Goal: Task Accomplishment & Management: Complete application form

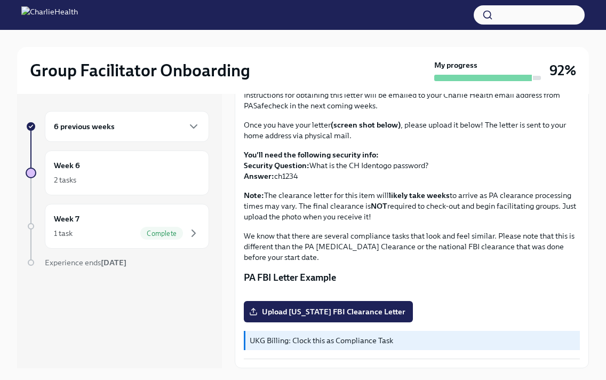
scroll to position [188, 0]
click at [323, 309] on span "Upload [US_STATE] FBI Clearance Letter" at bounding box center [328, 311] width 154 height 11
click at [0, 0] on input "Upload [US_STATE] FBI Clearance Letter" at bounding box center [0, 0] width 0 height 0
click at [324, 310] on span "Upload [US_STATE] FBI Clearance Letter" at bounding box center [328, 311] width 154 height 11
click at [0, 0] on input "Upload Pennsylvania FBI Clearance Letter" at bounding box center [0, 0] width 0 height 0
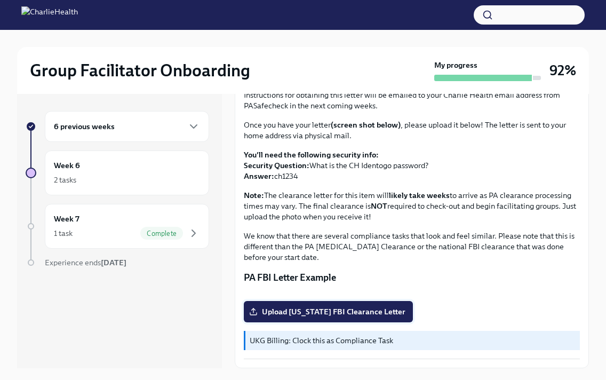
click at [324, 310] on span "Upload Pennsylvania FBI Clearance Letter" at bounding box center [328, 311] width 154 height 11
click at [0, 0] on input "Upload Pennsylvania FBI Clearance Letter" at bounding box center [0, 0] width 0 height 0
click at [324, 310] on span "Upload Pennsylvania FBI Clearance Letter" at bounding box center [328, 311] width 154 height 11
click at [0, 0] on input "Upload Pennsylvania FBI Clearance Letter" at bounding box center [0, 0] width 0 height 0
click at [324, 310] on span "Upload Pennsylvania FBI Clearance Letter" at bounding box center [328, 311] width 154 height 11
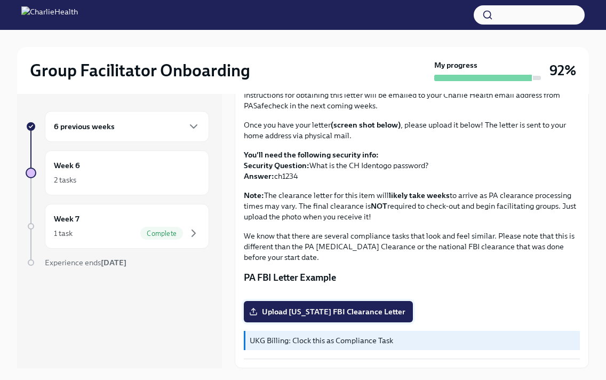
click at [0, 0] on input "Upload Pennsylvania FBI Clearance Letter" at bounding box center [0, 0] width 0 height 0
click at [324, 310] on span "Upload Pennsylvania FBI Clearance Letter" at bounding box center [328, 311] width 154 height 11
click at [0, 0] on input "Upload Pennsylvania FBI Clearance Letter" at bounding box center [0, 0] width 0 height 0
click at [324, 310] on span "Upload Pennsylvania FBI Clearance Letter" at bounding box center [328, 311] width 154 height 11
click at [0, 0] on input "Upload Pennsylvania FBI Clearance Letter" at bounding box center [0, 0] width 0 height 0
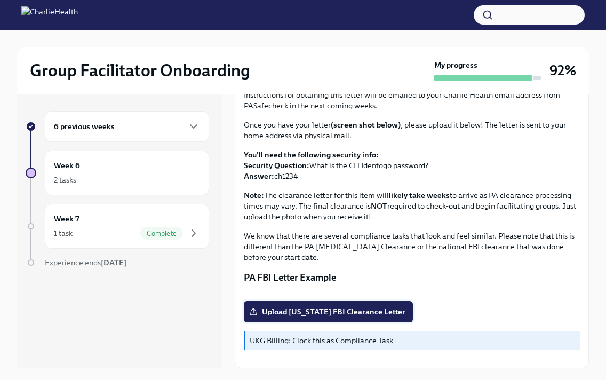
click at [324, 310] on span "Upload Pennsylvania FBI Clearance Letter" at bounding box center [328, 311] width 154 height 11
click at [0, 0] on input "Upload Pennsylvania FBI Clearance Letter" at bounding box center [0, 0] width 0 height 0
click at [324, 310] on span "Upload Pennsylvania FBI Clearance Letter" at bounding box center [328, 311] width 154 height 11
click at [0, 0] on input "Upload Pennsylvania FBI Clearance Letter" at bounding box center [0, 0] width 0 height 0
click at [324, 310] on span "Upload Pennsylvania FBI Clearance Letter" at bounding box center [328, 311] width 154 height 11
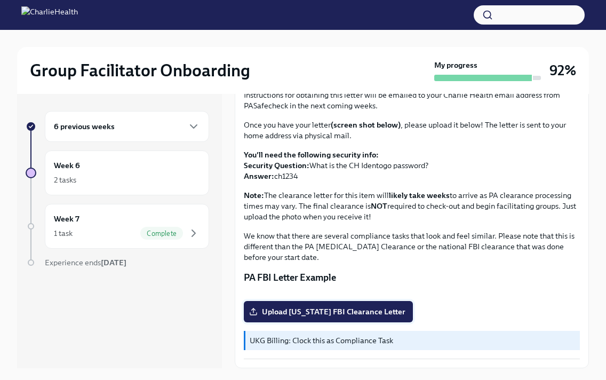
click at [0, 0] on input "Upload Pennsylvania FBI Clearance Letter" at bounding box center [0, 0] width 0 height 0
click at [324, 310] on span "Upload Pennsylvania FBI Clearance Letter" at bounding box center [328, 311] width 154 height 11
click at [0, 0] on input "Upload Pennsylvania FBI Clearance Letter" at bounding box center [0, 0] width 0 height 0
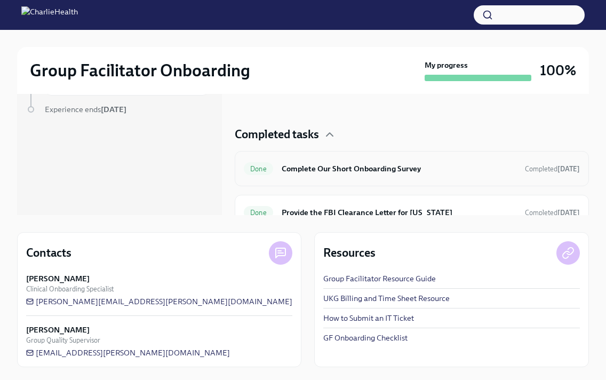
scroll to position [32, 0]
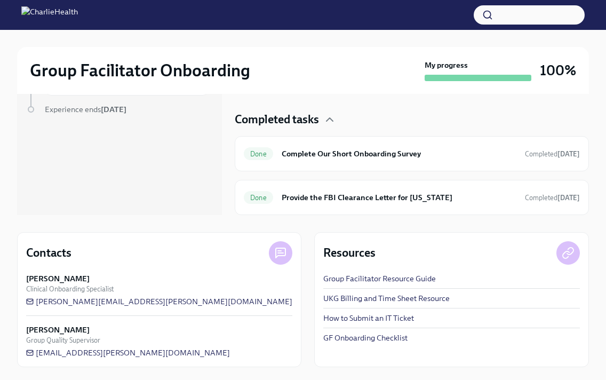
click at [325, 298] on link "UKG Billing and Time Sheet Resource" at bounding box center [386, 298] width 126 height 11
click at [340, 300] on link "UKG Billing and Time Sheet Resource" at bounding box center [386, 298] width 126 height 11
click at [342, 279] on link "Group Facilitator Resource Guide" at bounding box center [379, 278] width 113 height 11
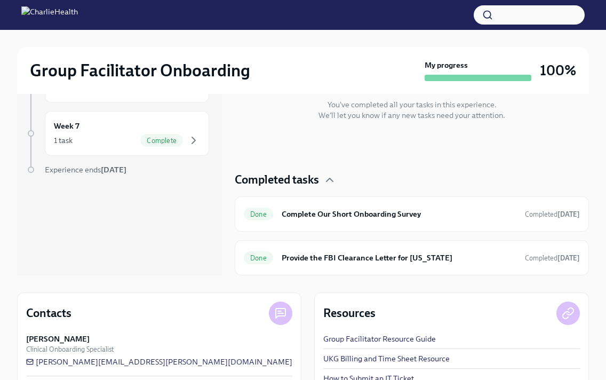
scroll to position [61, 0]
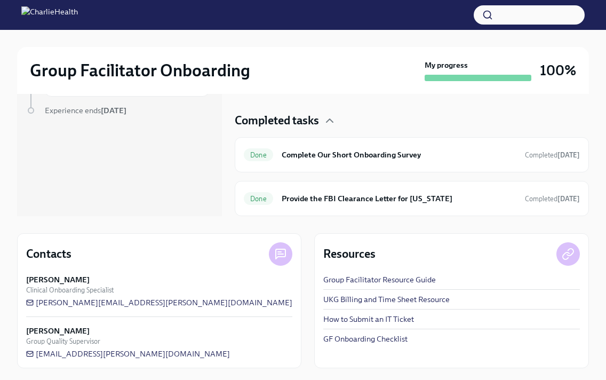
scroll to position [153, 0]
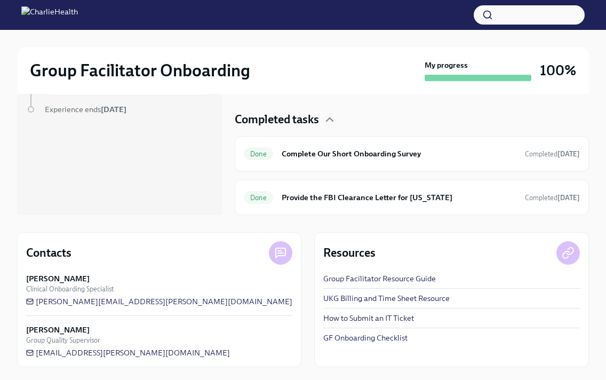
click at [340, 339] on link "GF Onboarding Checklist" at bounding box center [365, 337] width 84 height 11
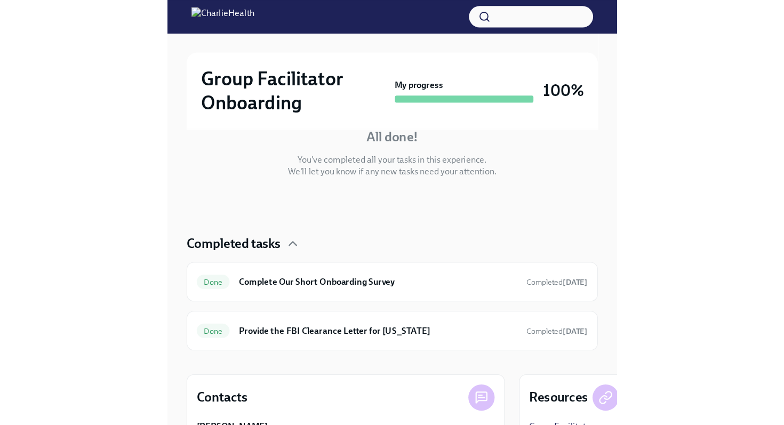
scroll to position [0, 0]
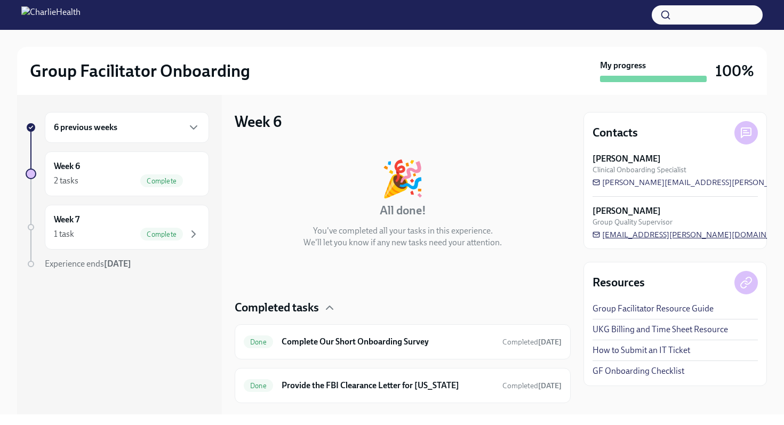
click at [623, 233] on span "marlee.billingsley@charliehealth.com" at bounding box center [695, 234] width 204 height 11
click at [183, 163] on div "Week 6 2 tasks Complete" at bounding box center [127, 174] width 146 height 27
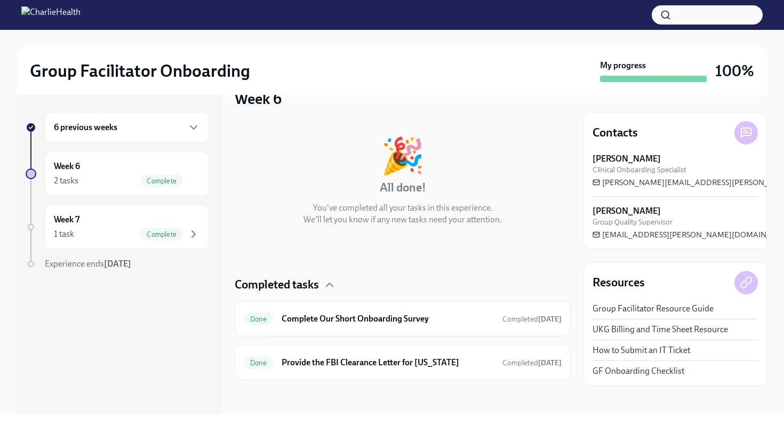
scroll to position [22, 0]
click at [740, 132] on icon at bounding box center [746, 132] width 13 height 13
click at [196, 128] on icon "button" at bounding box center [193, 127] width 13 height 13
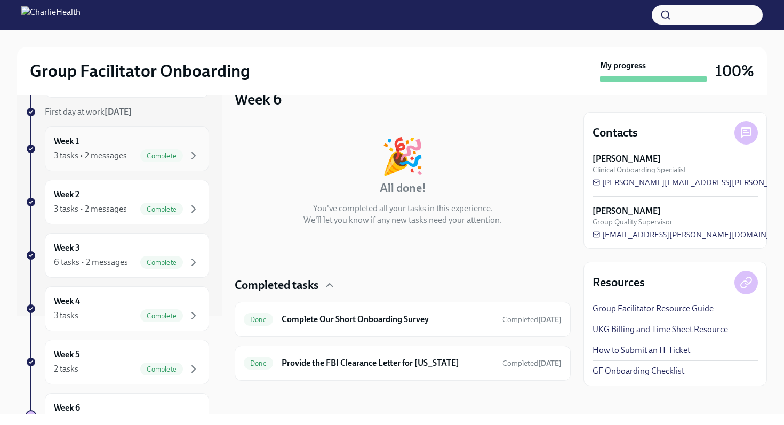
scroll to position [238, 0]
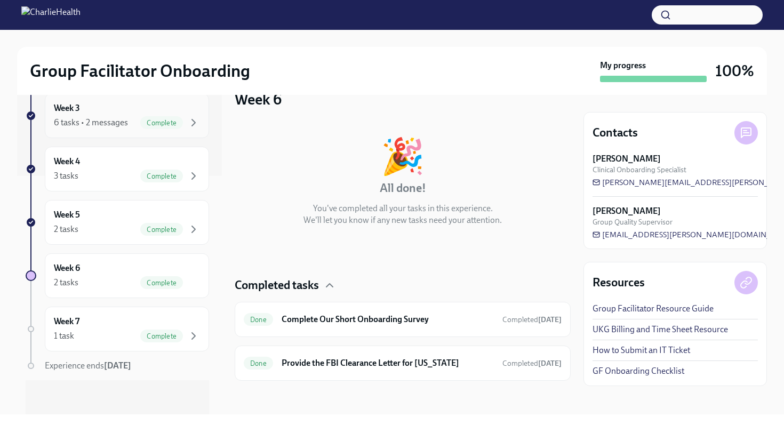
click at [127, 133] on div "Week 3 6 tasks • 2 messages Complete" at bounding box center [127, 115] width 164 height 45
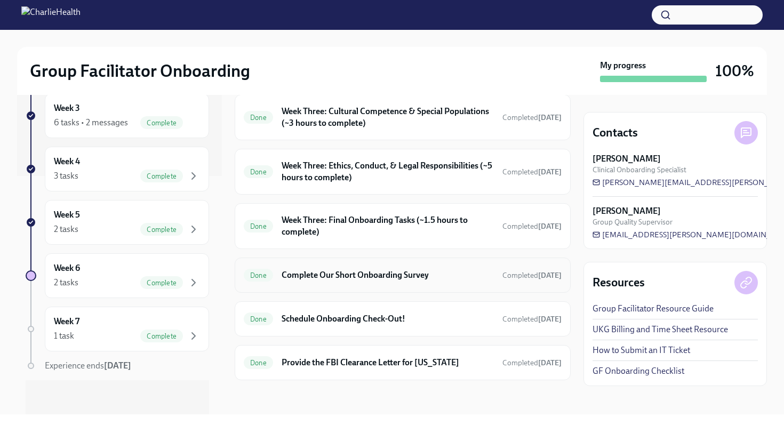
scroll to position [350, 0]
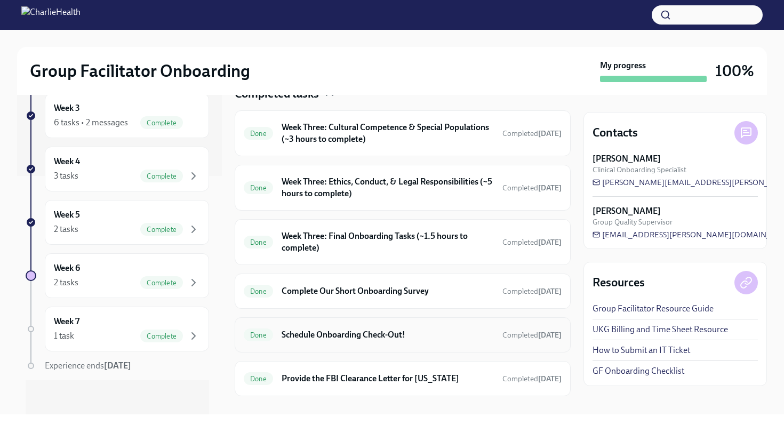
click at [329, 337] on h6 "Schedule Onboarding Check-Out!" at bounding box center [388, 335] width 212 height 12
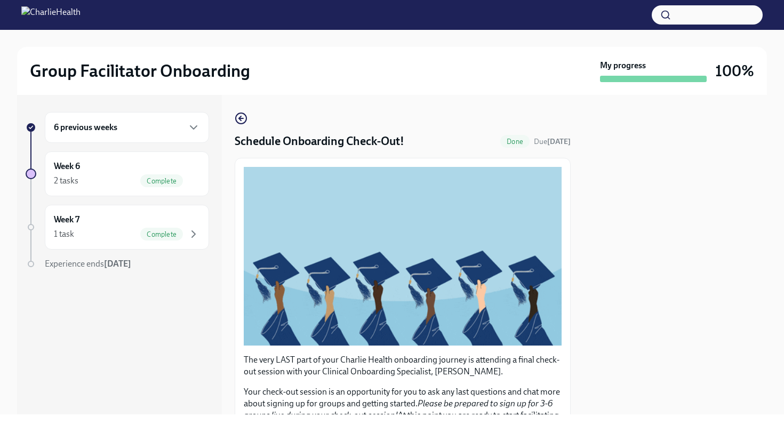
scroll to position [221, 0]
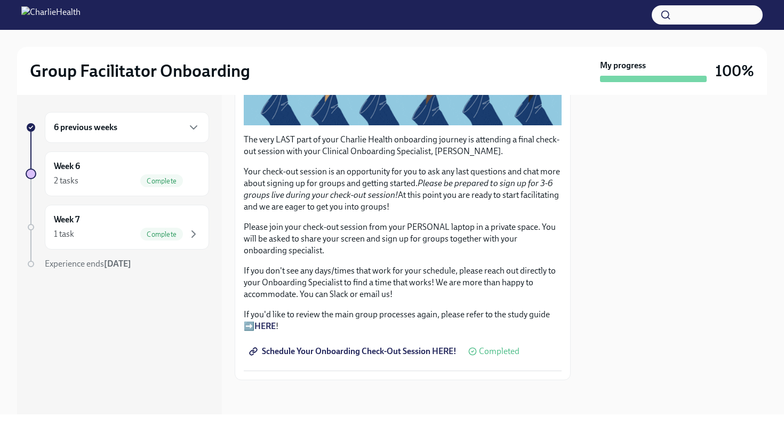
click at [327, 350] on span "Schedule Your Onboarding Check-Out Session HERE!" at bounding box center [353, 351] width 205 height 11
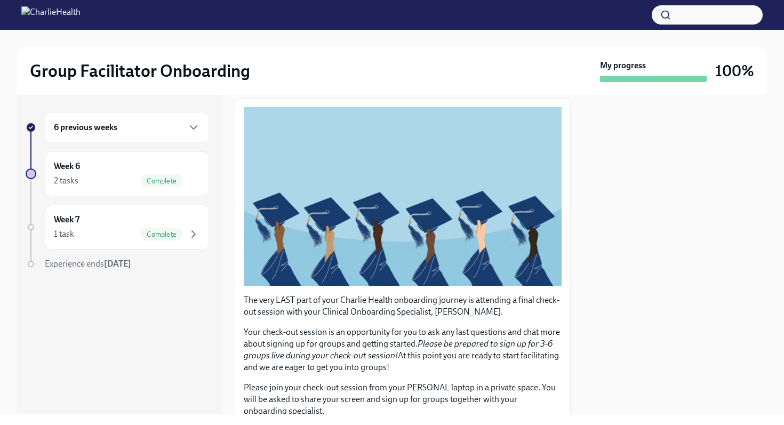
scroll to position [0, 0]
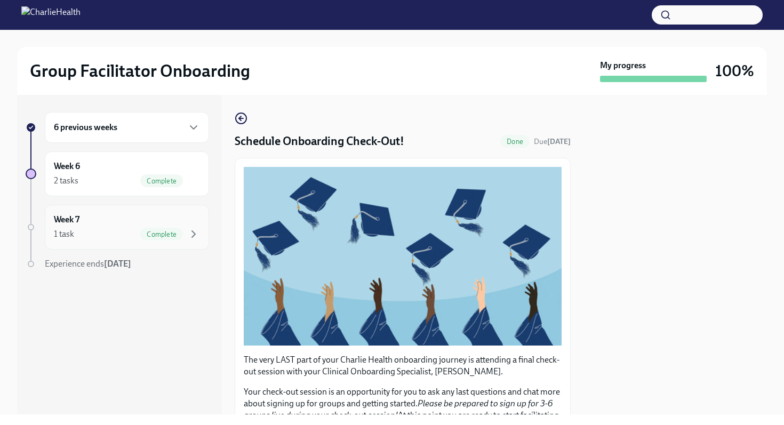
click at [111, 220] on div "Week 7 1 task Complete" at bounding box center [127, 227] width 146 height 27
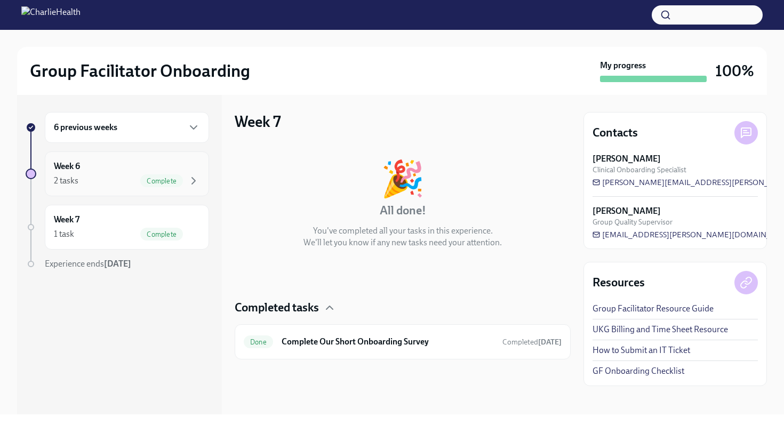
click at [163, 183] on span "Complete" at bounding box center [161, 181] width 43 height 8
click at [166, 127] on div "6 previous weeks" at bounding box center [127, 127] width 146 height 13
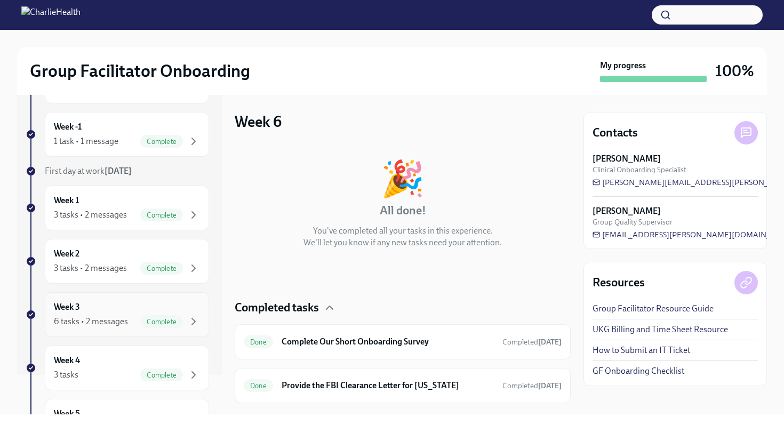
scroll to position [88, 0]
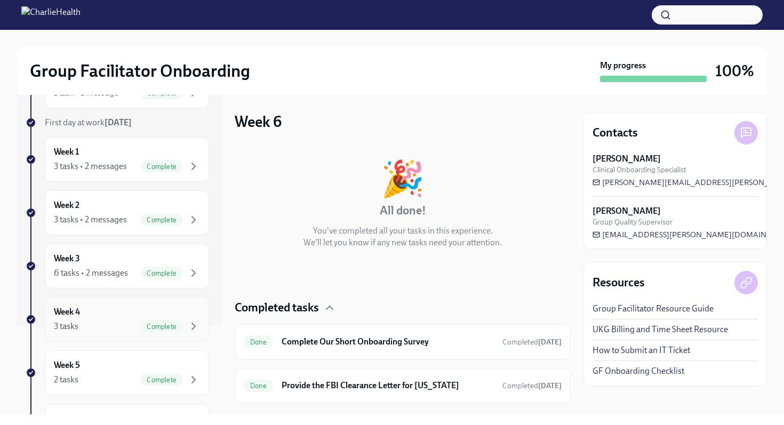
click at [138, 309] on div "Week 4 3 tasks Complete" at bounding box center [127, 319] width 146 height 27
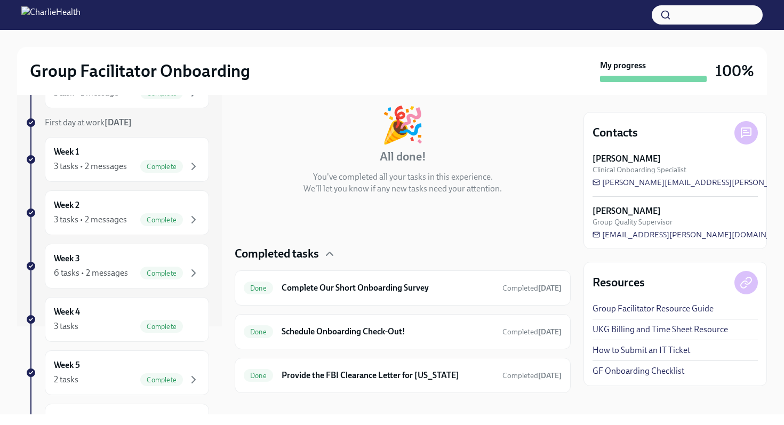
scroll to position [67, 0]
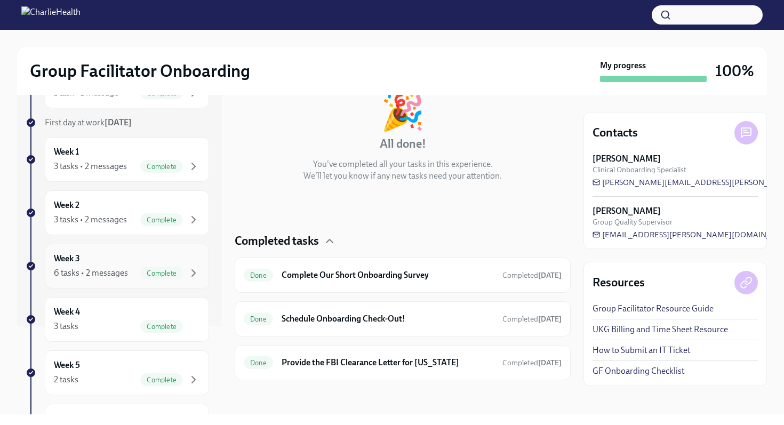
click at [162, 277] on div "Complete" at bounding box center [161, 273] width 43 height 13
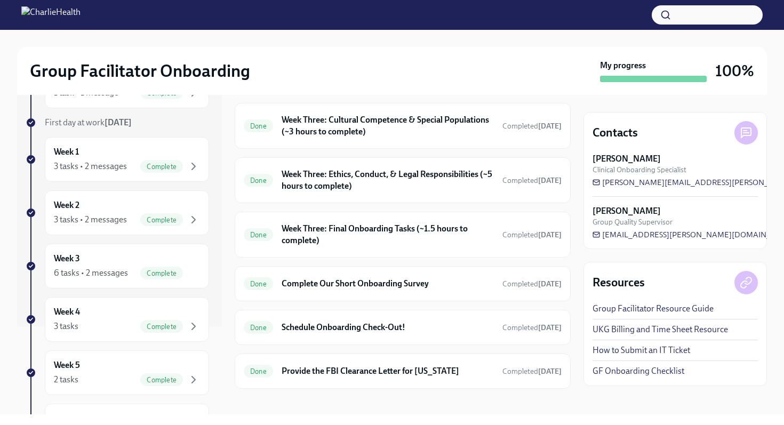
scroll to position [361, 0]
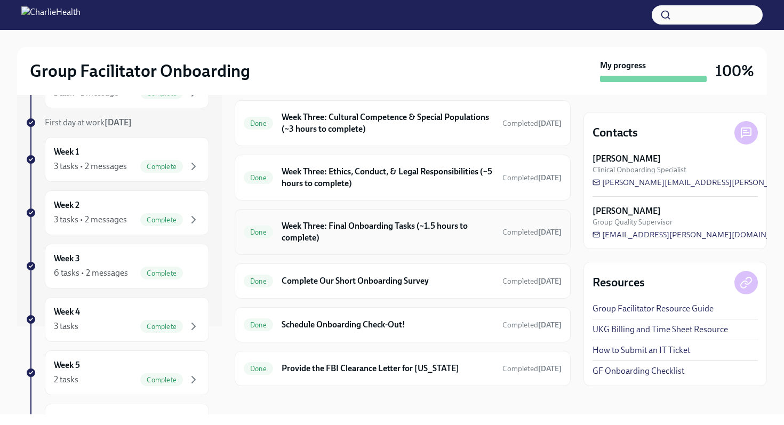
click at [299, 249] on div "Done Week Three: Final Onboarding Tasks (~1.5 hours to complete) Completed Aug …" at bounding box center [403, 232] width 336 height 46
click at [302, 238] on h6 "Week Three: Final Onboarding Tasks (~1.5 hours to complete)" at bounding box center [388, 231] width 212 height 23
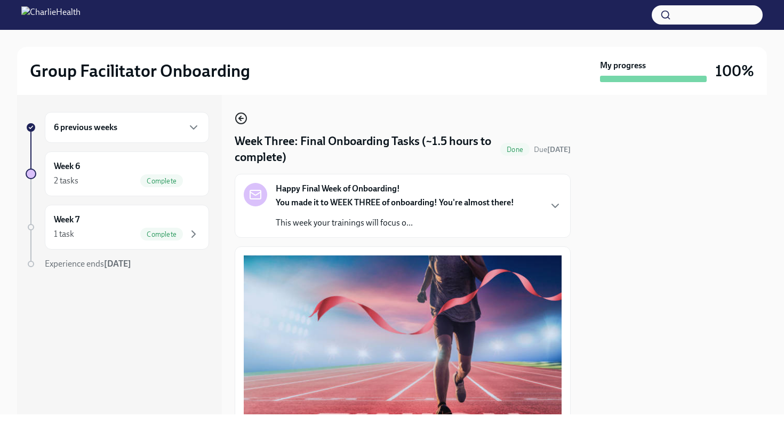
click at [244, 122] on circle "button" at bounding box center [241, 118] width 11 height 11
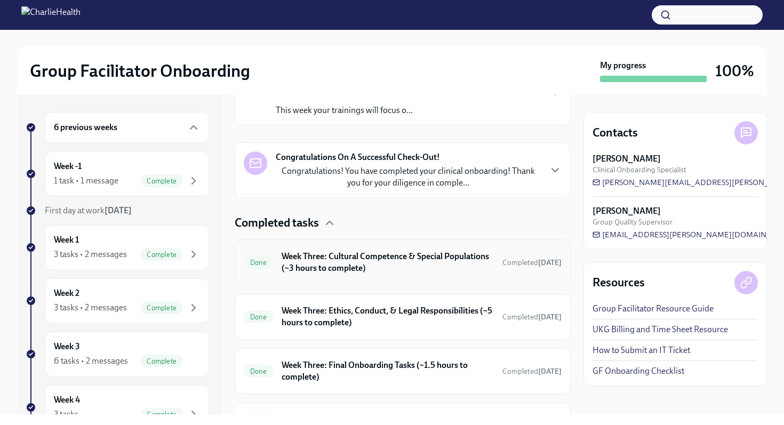
scroll to position [286, 0]
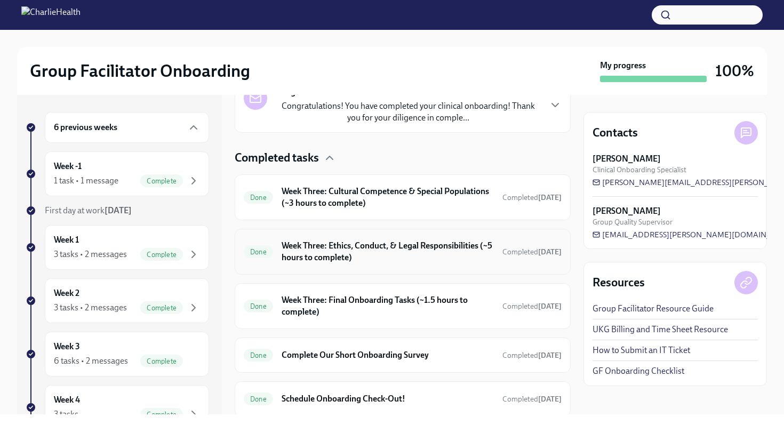
click at [329, 252] on h6 "Week Three: Ethics, Conduct, & Legal Responsibilities (~5 hours to complete)" at bounding box center [388, 251] width 212 height 23
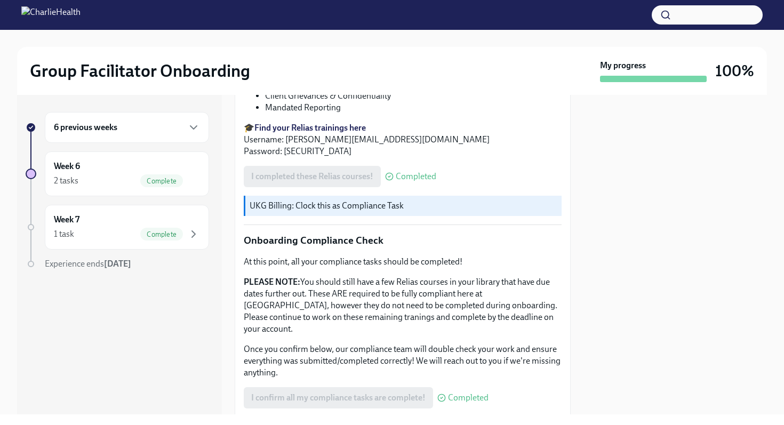
scroll to position [540, 0]
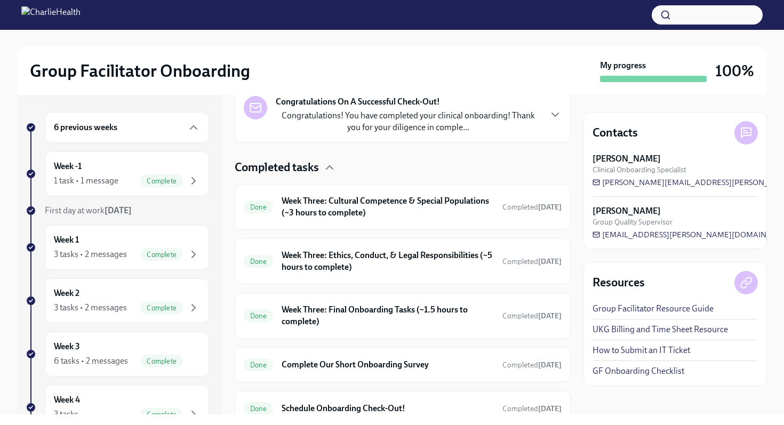
scroll to position [306, 0]
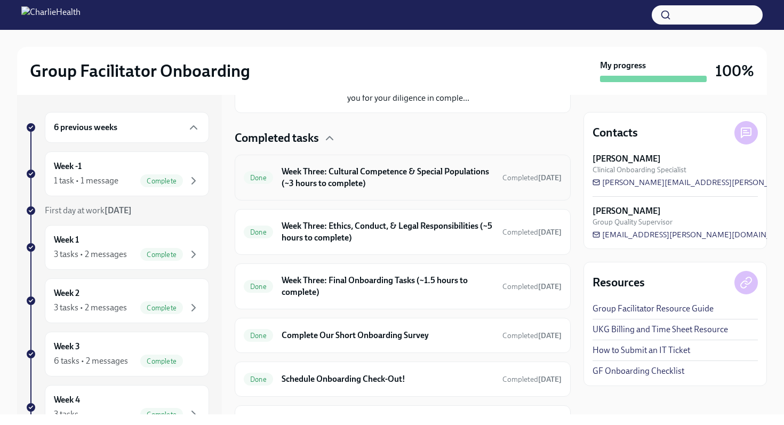
click at [379, 174] on h6 "Week Three: Cultural Competence & Special Populations (~3 hours to complete)" at bounding box center [388, 177] width 212 height 23
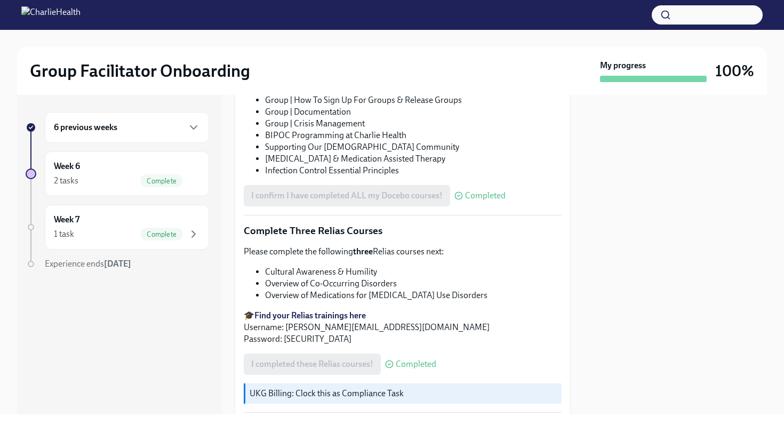
scroll to position [805, 0]
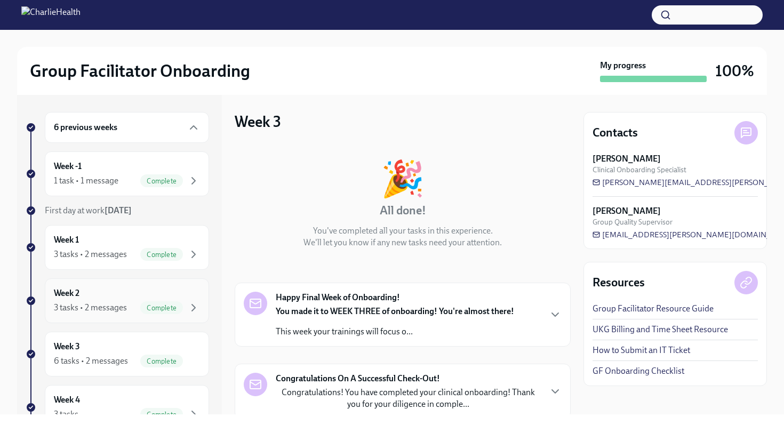
click at [117, 293] on div "Week 2 3 tasks • 2 messages Complete" at bounding box center [127, 300] width 146 height 27
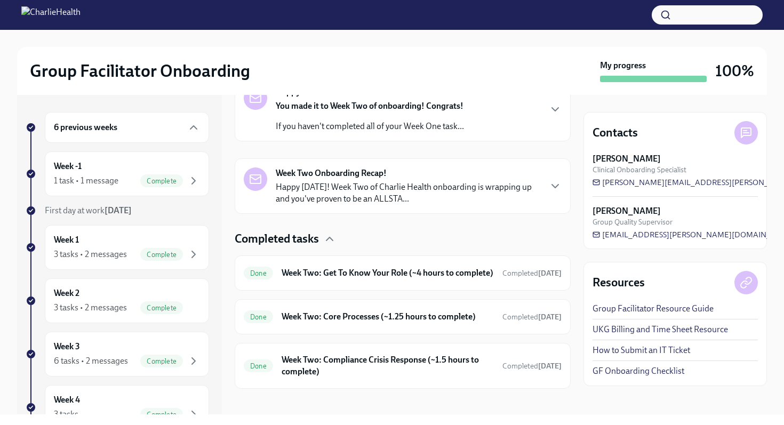
scroll to position [225, 0]
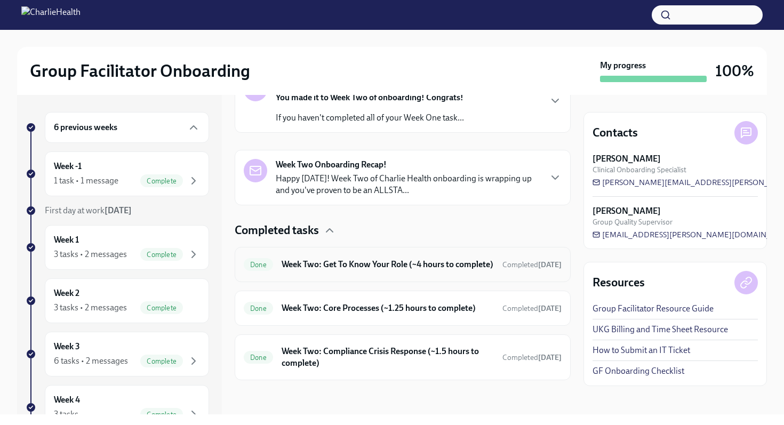
click at [327, 265] on h6 "Week Two: Get To Know Your Role (~4 hours to complete)" at bounding box center [388, 265] width 212 height 12
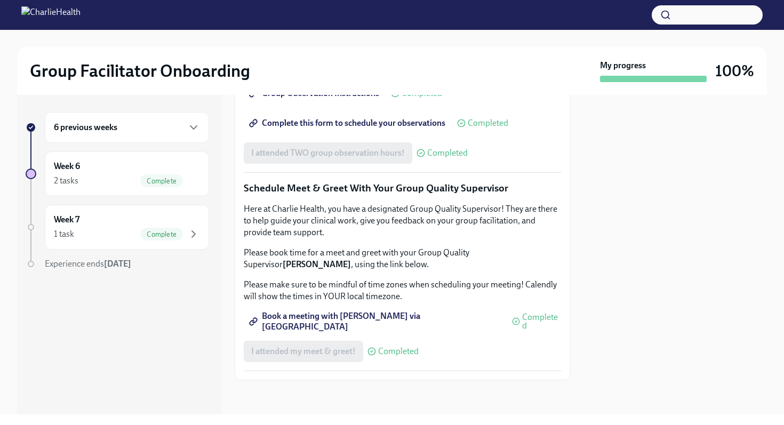
scroll to position [1002, 0]
click at [322, 317] on span "Book a meeting with Marlee via Calendly" at bounding box center [375, 321] width 249 height 11
